Goal: Transaction & Acquisition: Purchase product/service

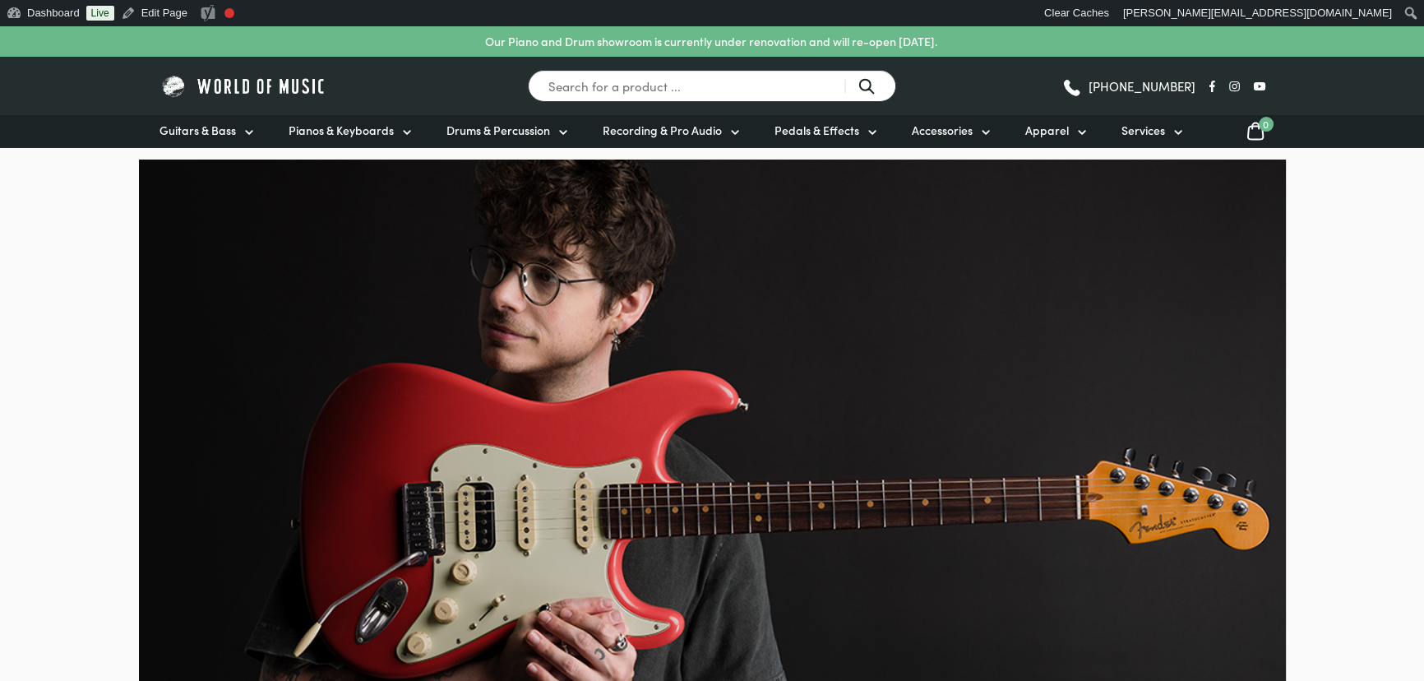
click at [676, 74] on input "Search for a product ..." at bounding box center [712, 86] width 368 height 32
type input "F107"
